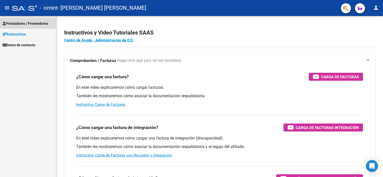
click at [18, 23] on span "Prestadores / Proveedores" at bounding box center [26, 24] width 46 height 6
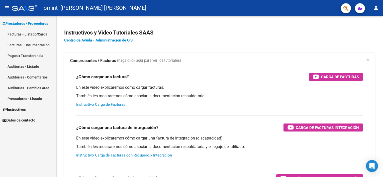
click at [31, 33] on link "Facturas - Listado/Carga" at bounding box center [28, 34] width 56 height 11
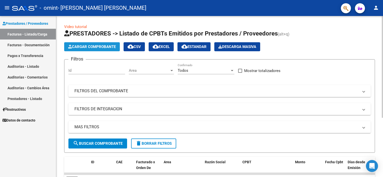
click at [79, 45] on span "Cargar Comprobante" at bounding box center [92, 47] width 48 height 5
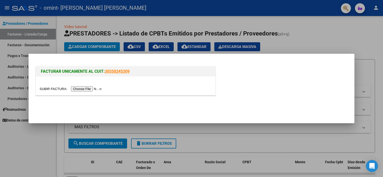
click at [86, 89] on input "file" at bounding box center [71, 88] width 63 height 5
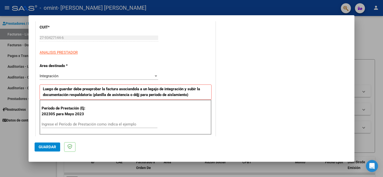
scroll to position [75, 0]
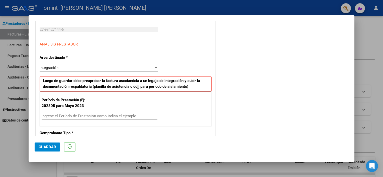
click at [60, 66] on div "Integración" at bounding box center [97, 68] width 114 height 5
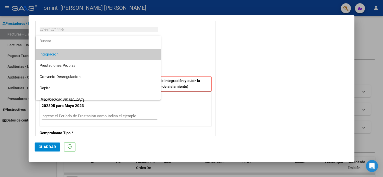
scroll to position [37, 0]
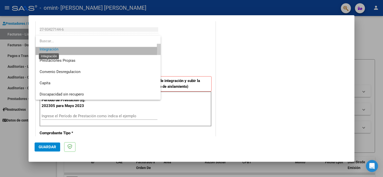
click at [51, 48] on span "Integración" at bounding box center [49, 49] width 19 height 5
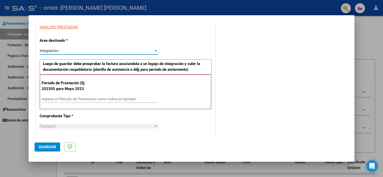
scroll to position [100, 0]
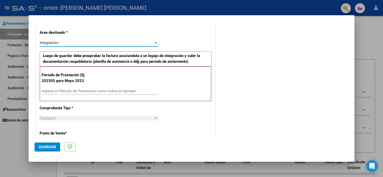
click at [83, 90] on input "Ingrese el Período de Prestación como indica el ejemplo" at bounding box center [100, 91] width 116 height 5
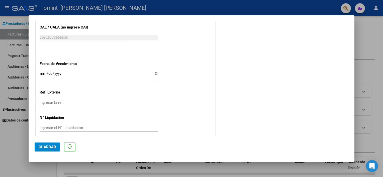
scroll to position [315, 0]
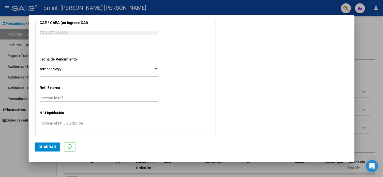
type input "202507"
click at [156, 68] on input "Ingresar la fecha" at bounding box center [99, 71] width 118 height 8
type input "[DATE]"
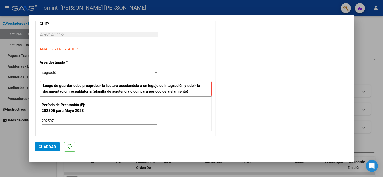
scroll to position [75, 0]
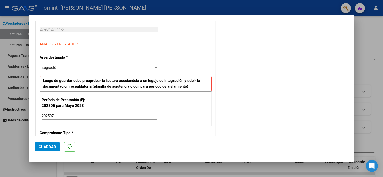
click at [122, 69] on div "Integración" at bounding box center [97, 68] width 114 height 5
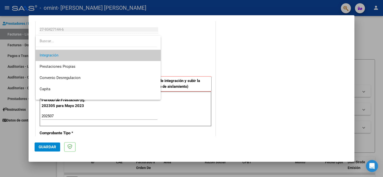
scroll to position [37, 0]
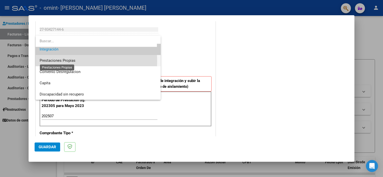
click at [48, 61] on span "Prestaciones Propias" at bounding box center [58, 60] width 36 height 5
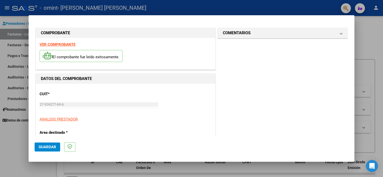
scroll to position [0, 0]
click at [363, 28] on div at bounding box center [191, 88] width 383 height 177
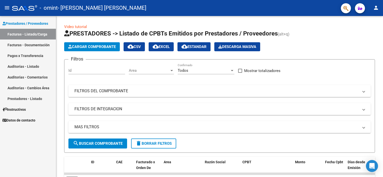
click at [16, 44] on link "Facturas - Documentación" at bounding box center [28, 45] width 56 height 11
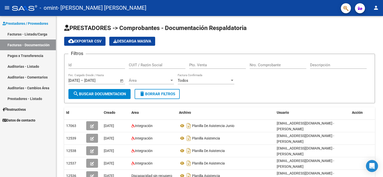
click at [17, 33] on link "Facturas - Listado/Carga" at bounding box center [28, 34] width 56 height 11
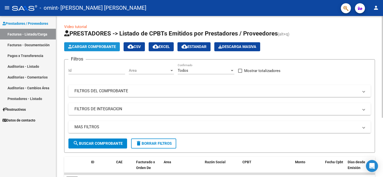
click at [104, 45] on span "Cargar Comprobante" at bounding box center [92, 47] width 48 height 5
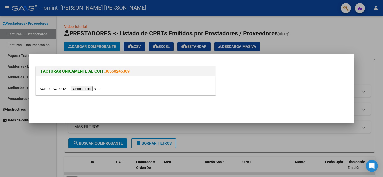
click at [81, 89] on input "file" at bounding box center [71, 88] width 63 height 5
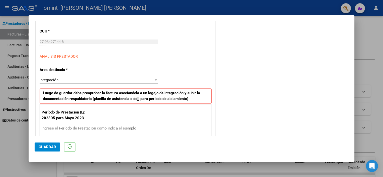
scroll to position [75, 0]
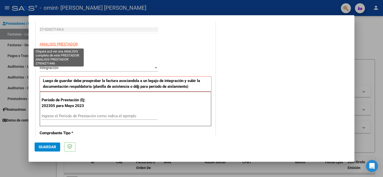
click at [64, 45] on span "ANALISIS PRESTADOR" at bounding box center [59, 44] width 38 height 5
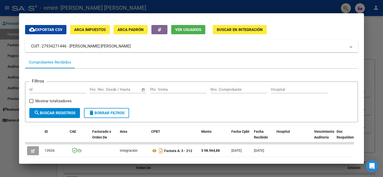
scroll to position [0, 0]
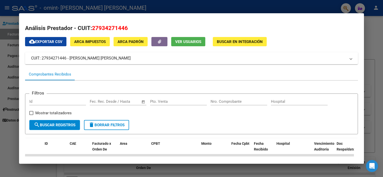
click at [373, 31] on div at bounding box center [191, 88] width 383 height 177
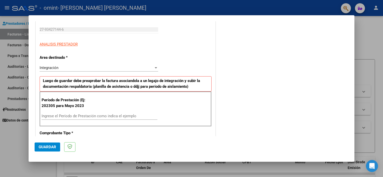
click at [60, 68] on div "Integración" at bounding box center [97, 68] width 114 height 5
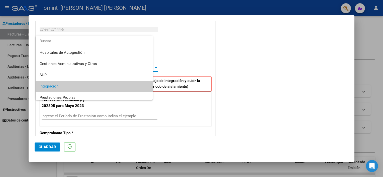
scroll to position [19, 0]
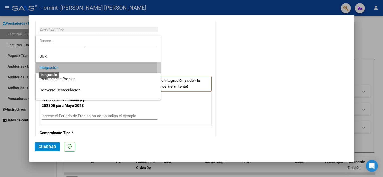
click at [49, 66] on span "Integración" at bounding box center [49, 68] width 19 height 5
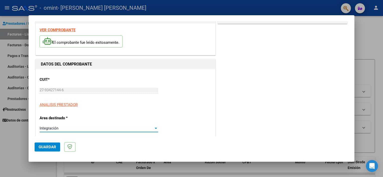
scroll to position [0, 0]
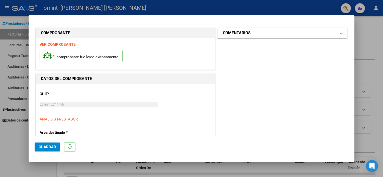
click at [248, 34] on h1 "COMENTARIOS" at bounding box center [237, 33] width 28 height 6
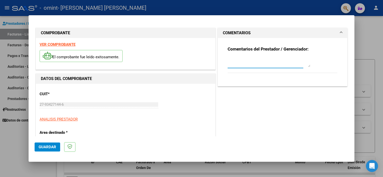
click at [246, 65] on textarea at bounding box center [268, 62] width 83 height 10
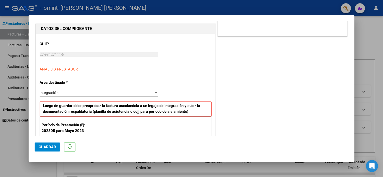
scroll to position [75, 0]
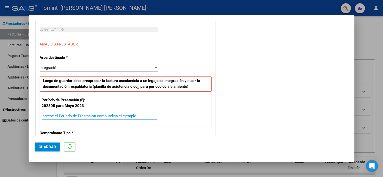
click at [54, 115] on input "Ingrese el Período de Prestación como indica el ejemplo" at bounding box center [100, 116] width 116 height 5
type input "202507"
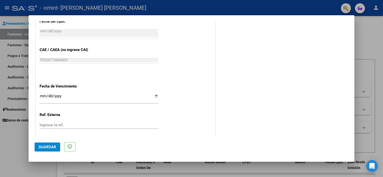
scroll to position [300, 0]
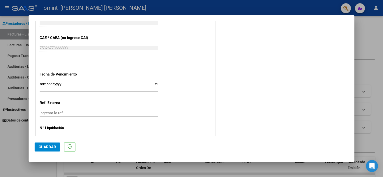
click at [53, 146] on span "Guardar" at bounding box center [48, 147] width 18 height 5
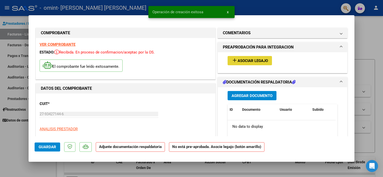
click at [249, 60] on span "Asociar Legajo" at bounding box center [252, 61] width 30 height 5
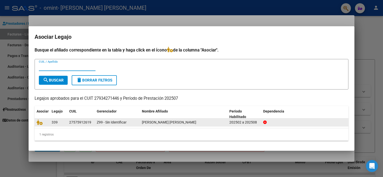
click at [165, 124] on div "[PERSON_NAME] [PERSON_NAME]" at bounding box center [183, 123] width 83 height 6
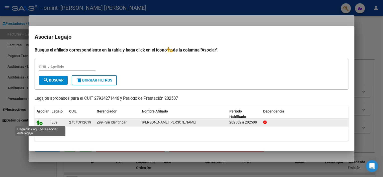
click at [41, 124] on icon at bounding box center [40, 123] width 6 height 6
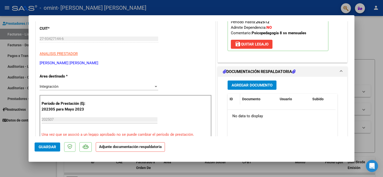
scroll to position [75, 0]
click at [259, 83] on span "Agregar Documento" at bounding box center [251, 85] width 41 height 5
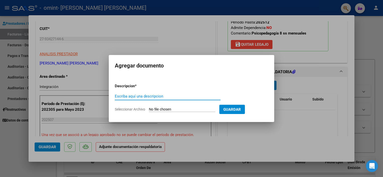
click at [122, 96] on input "Escriba aquí una descripcion" at bounding box center [168, 96] width 106 height 5
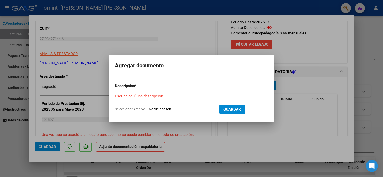
click at [122, 96] on input "Escriba aquí una descripcion" at bounding box center [168, 96] width 106 height 5
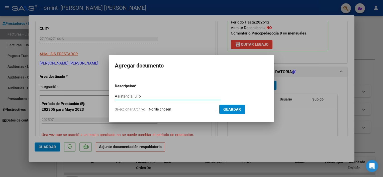
type input "Asistencia julio"
click at [154, 109] on input "Seleccionar Archivo" at bounding box center [182, 109] width 66 height 5
type input "C:\fakepath\[PERSON_NAME].pdf"
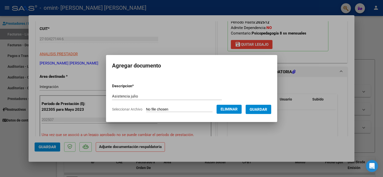
click at [271, 110] on button "Guardar" at bounding box center [258, 109] width 26 height 9
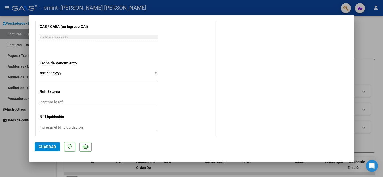
scroll to position [332, 0]
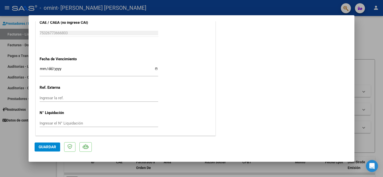
click at [48, 148] on span "Guardar" at bounding box center [48, 147] width 18 height 5
click at [370, 45] on div at bounding box center [191, 88] width 383 height 177
type input "$ 0,00"
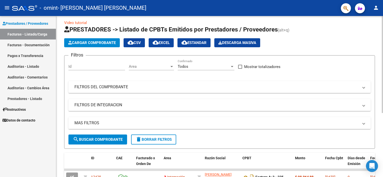
scroll to position [0, 0]
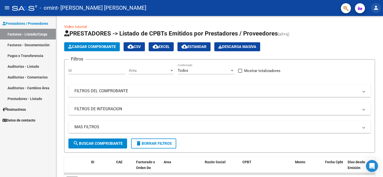
click at [377, 7] on mat-icon "person" at bounding box center [375, 8] width 6 height 6
click at [363, 31] on button "exit_to_app Salir" at bounding box center [365, 33] width 31 height 12
